Goal: Task Accomplishment & Management: Use online tool/utility

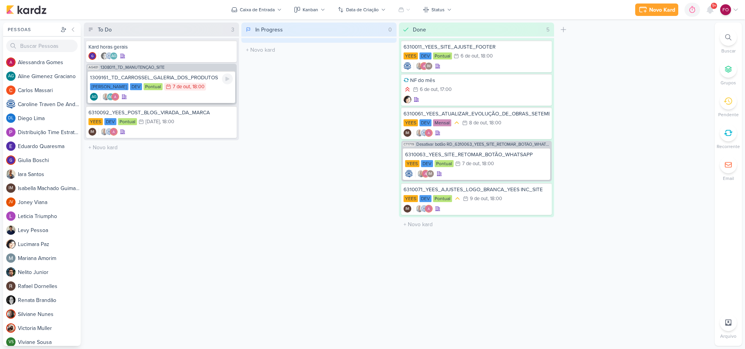
click at [209, 87] on div "[PERSON_NAME] DEV Pontual 7/10 [DATE] 18:00" at bounding box center [161, 87] width 143 height 9
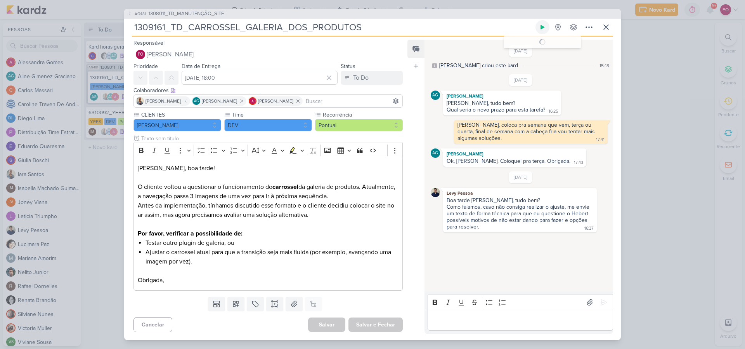
click at [543, 28] on icon at bounding box center [543, 27] width 4 height 4
click at [384, 72] on button "To Do" at bounding box center [372, 78] width 62 height 14
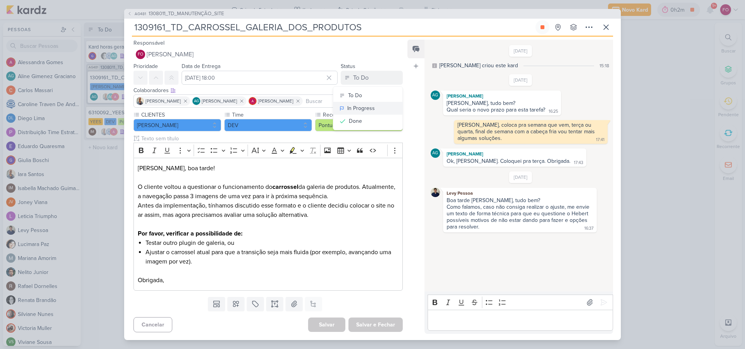
click at [359, 106] on div "In Progress" at bounding box center [361, 108] width 28 height 8
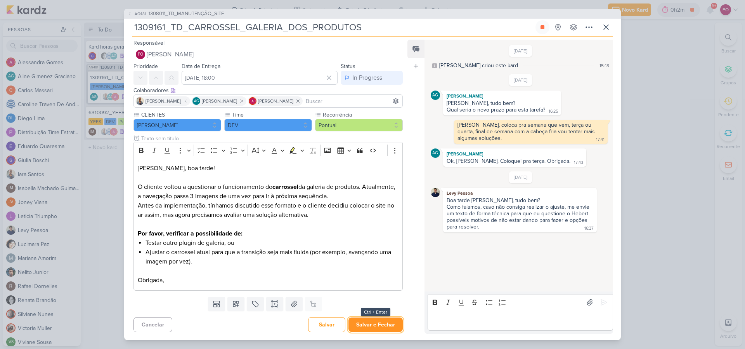
click at [363, 325] on button "Salvar e Fechar" at bounding box center [376, 324] width 54 height 14
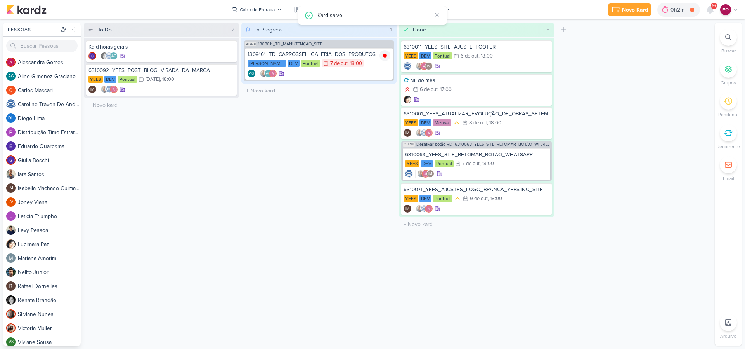
click at [634, 95] on div "To Do 2 Mover Para Esquerda Mover Para Direita [GEOGRAPHIC_DATA] Kard horas ger…" at bounding box center [398, 184] width 628 height 323
click at [365, 53] on div "1309161_TD_CARROSSEL_GALERIA_DOS_PRODUTOS" at bounding box center [319, 54] width 143 height 7
